Goal: Task Accomplishment & Management: Manage account settings

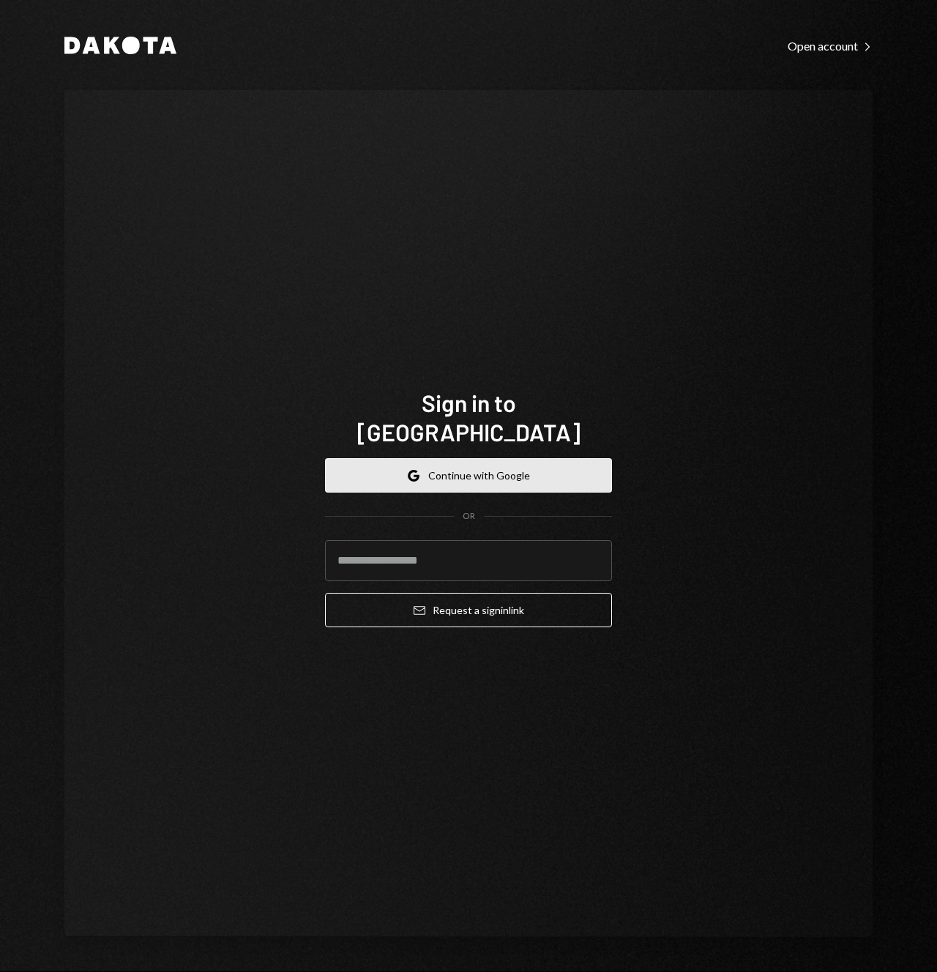
click at [481, 466] on button "Google Continue with Google" at bounding box center [468, 475] width 287 height 34
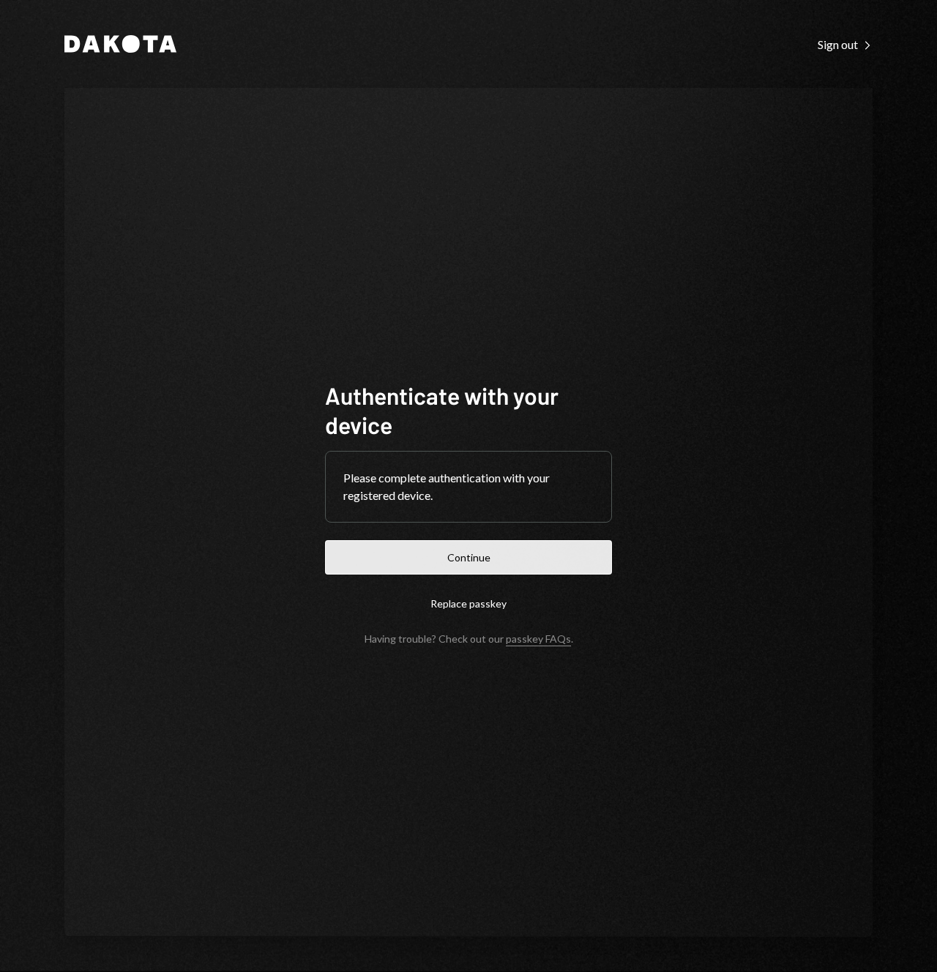
click at [584, 570] on button "Continue" at bounding box center [468, 557] width 287 height 34
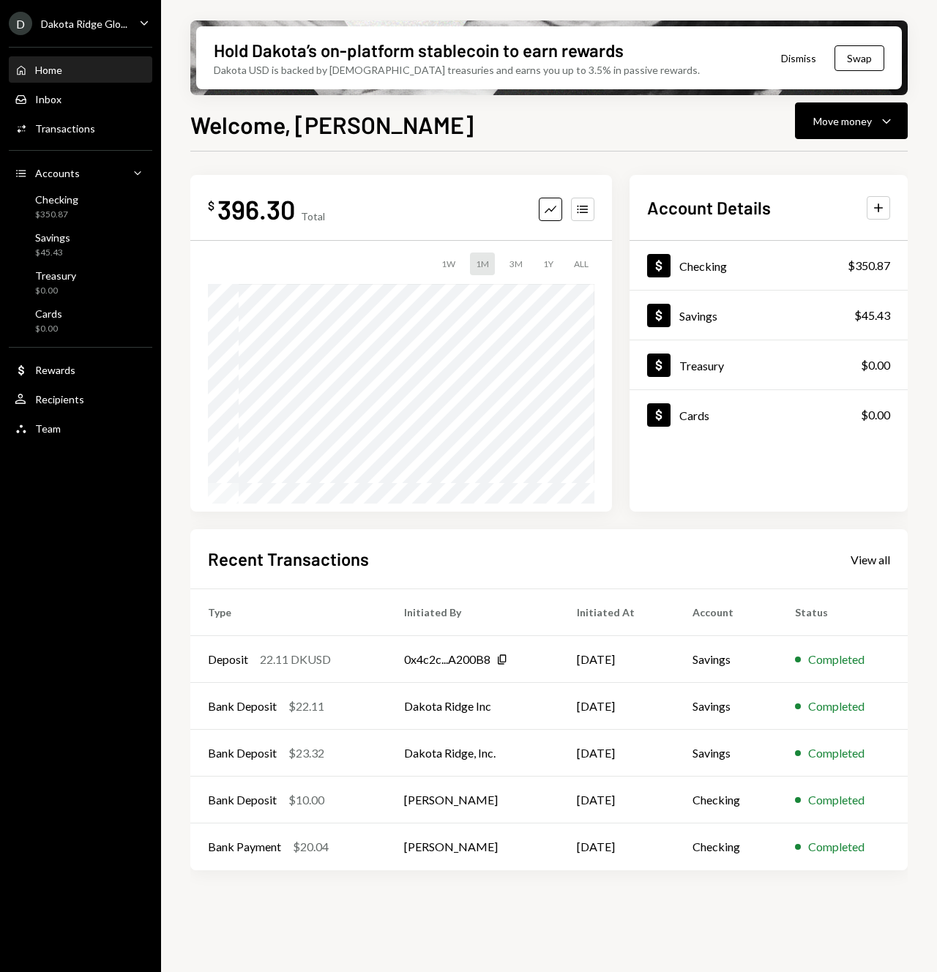
click at [618, 184] on div "$ 396.30 Total Graph Accounts 1W 1M 3M 1Y ALL $374.19 [DATE] Account Details Pl…" at bounding box center [548, 343] width 717 height 337
click at [869, 562] on div "View all" at bounding box center [870, 559] width 40 height 15
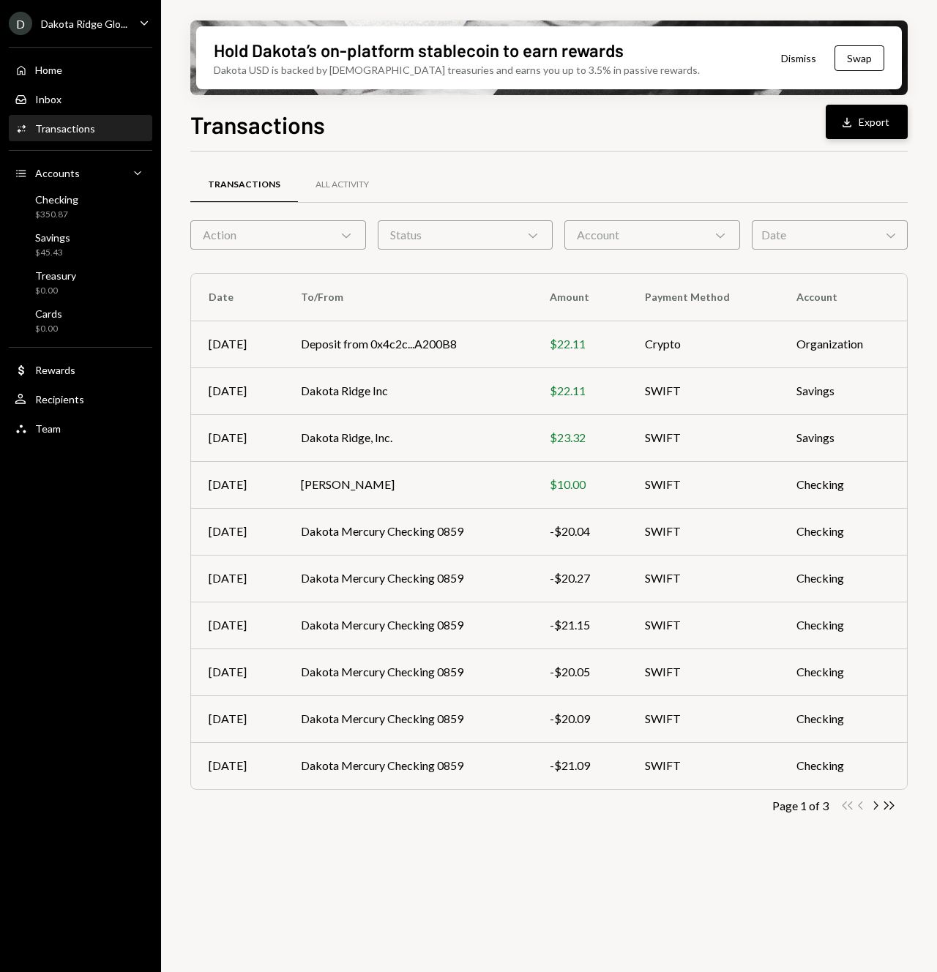
click at [856, 127] on div "Download" at bounding box center [848, 122] width 19 height 15
